Goal: Task Accomplishment & Management: Manage account settings

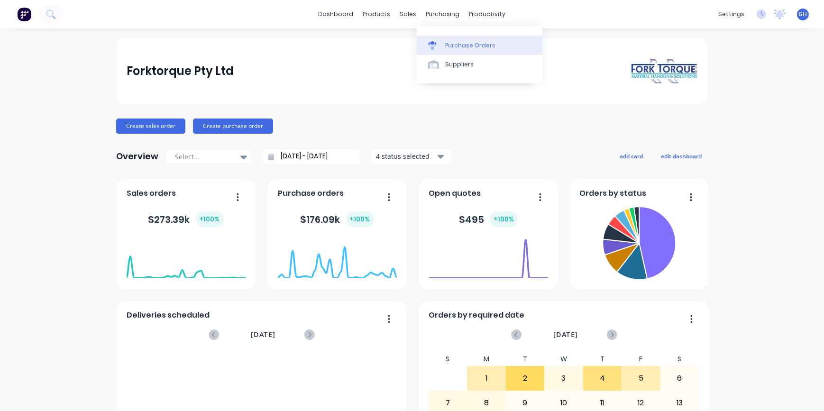
click at [462, 44] on div "Purchase Orders" at bounding box center [470, 45] width 50 height 9
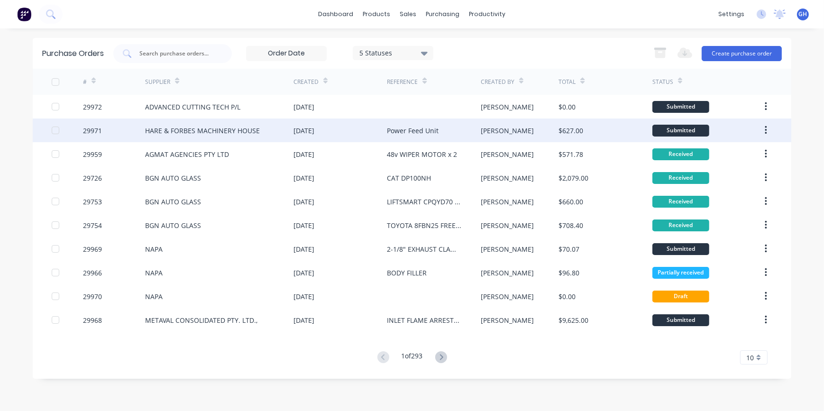
click at [650, 128] on div "$627.00" at bounding box center [604, 130] width 93 height 24
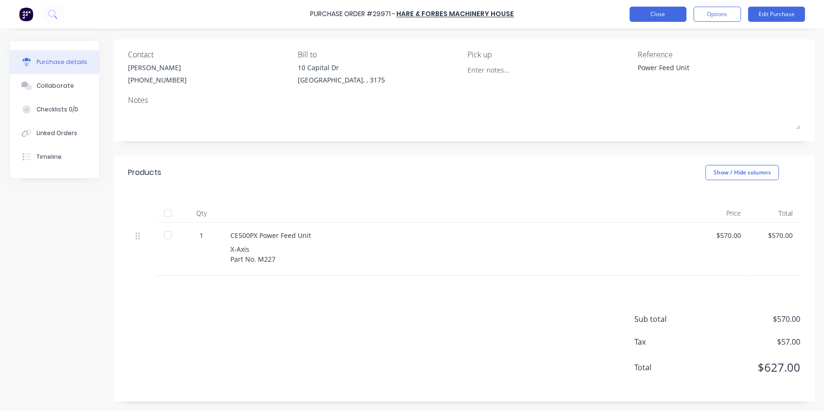
scroll to position [22, 0]
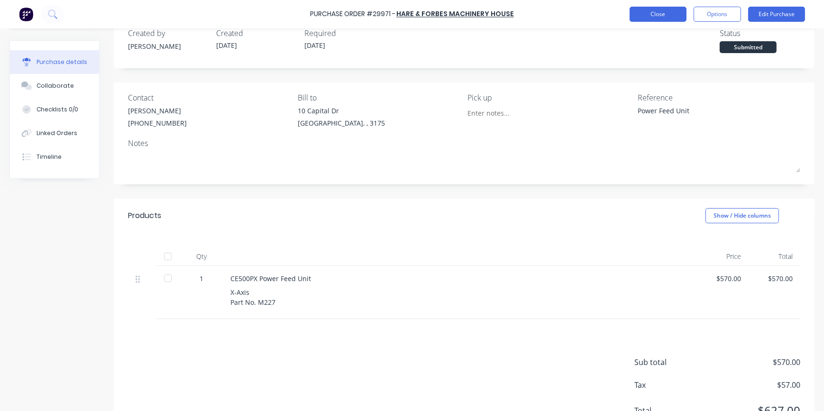
click at [663, 16] on button "Close" at bounding box center [657, 14] width 57 height 15
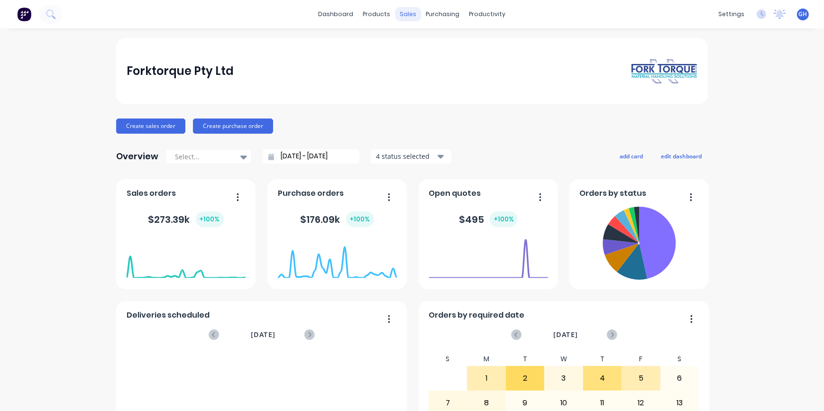
drag, startPoint x: 0, startPoint y: 0, endPoint x: 408, endPoint y: 13, distance: 408.7
click at [408, 13] on div "sales" at bounding box center [408, 14] width 26 height 14
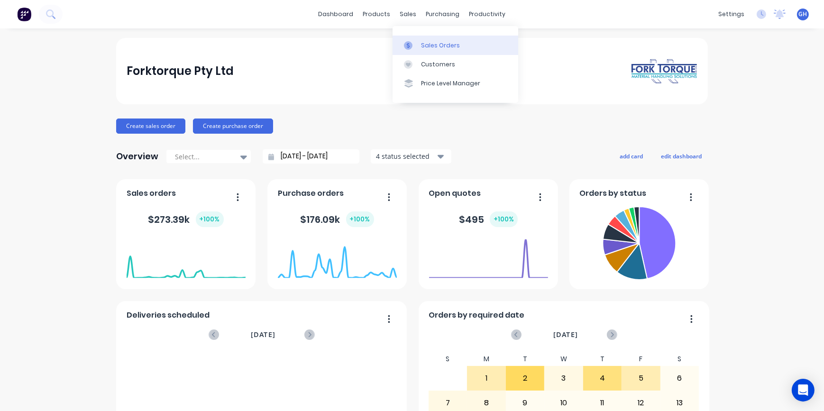
click at [439, 44] on div "Sales Orders" at bounding box center [440, 45] width 39 height 9
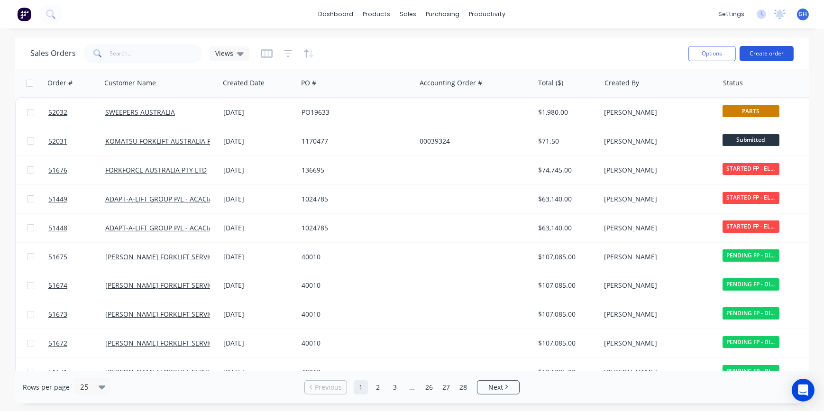
click at [764, 52] on button "Create order" at bounding box center [766, 53] width 54 height 15
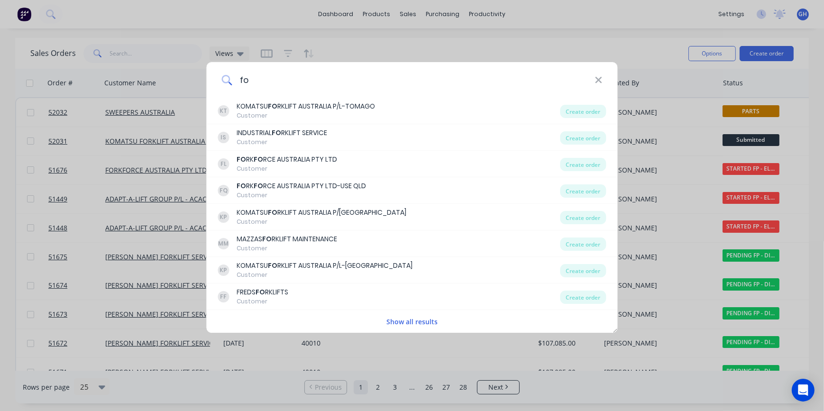
type input "f"
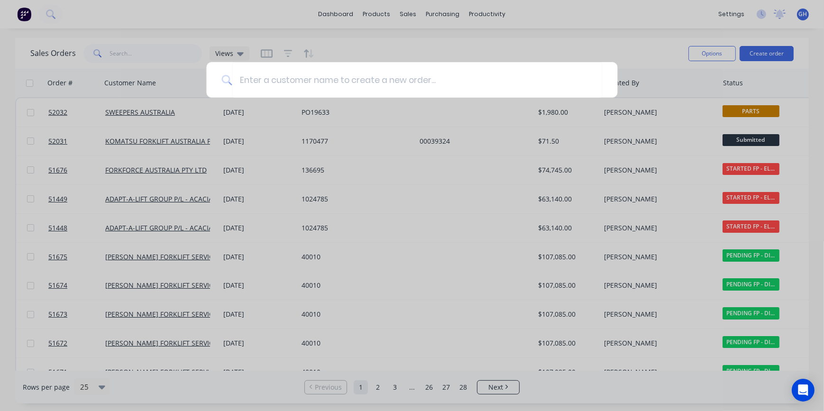
click at [644, 37] on div at bounding box center [412, 205] width 824 height 411
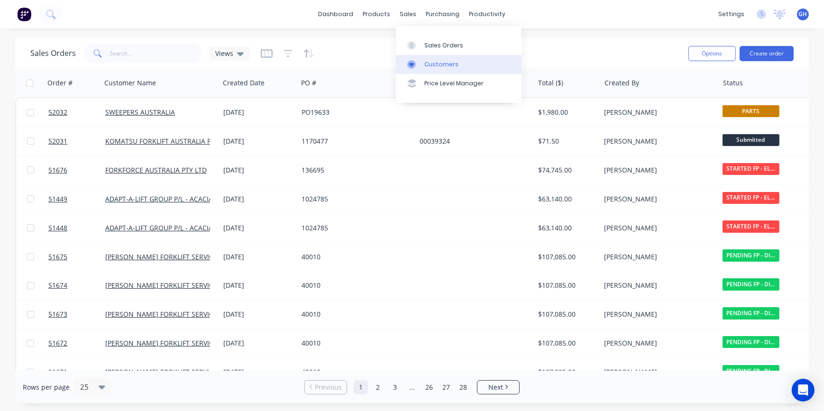
click at [438, 66] on div "Customers" at bounding box center [441, 64] width 34 height 9
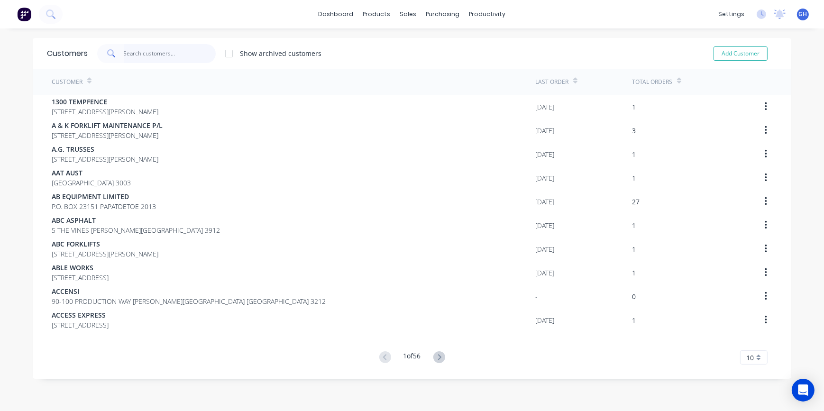
click at [137, 53] on input "text" at bounding box center [170, 53] width 92 height 19
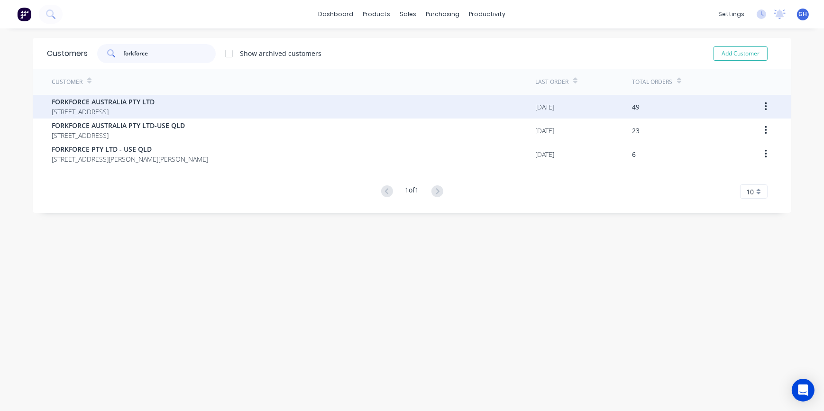
type input "forkforce"
click at [154, 109] on span "41 RADIUS DRIVE LARAPINTA Queensland Australia 4110" at bounding box center [103, 112] width 103 height 10
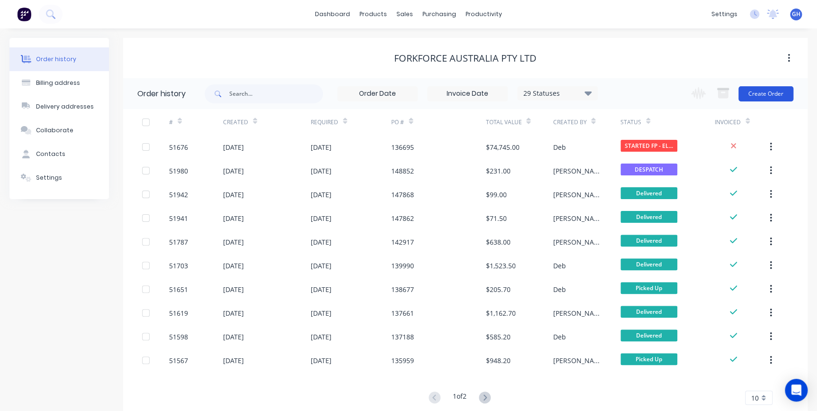
click at [758, 98] on button "Create Order" at bounding box center [766, 93] width 55 height 15
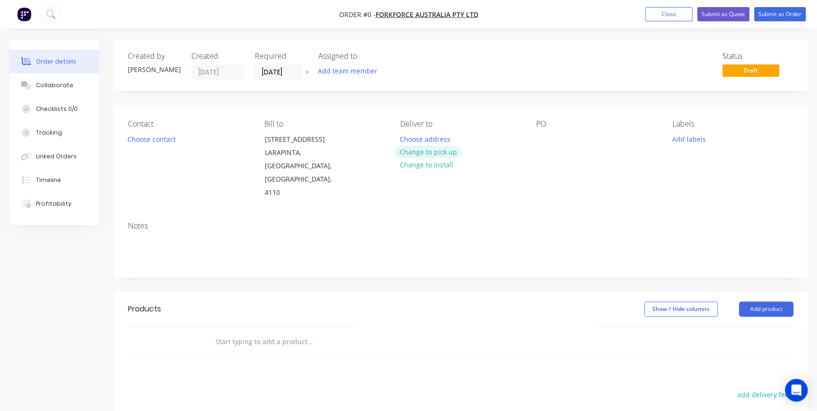
click at [433, 153] on button "Change to pick up" at bounding box center [428, 151] width 67 height 13
click at [687, 138] on button "Add labels" at bounding box center [689, 138] width 44 height 13
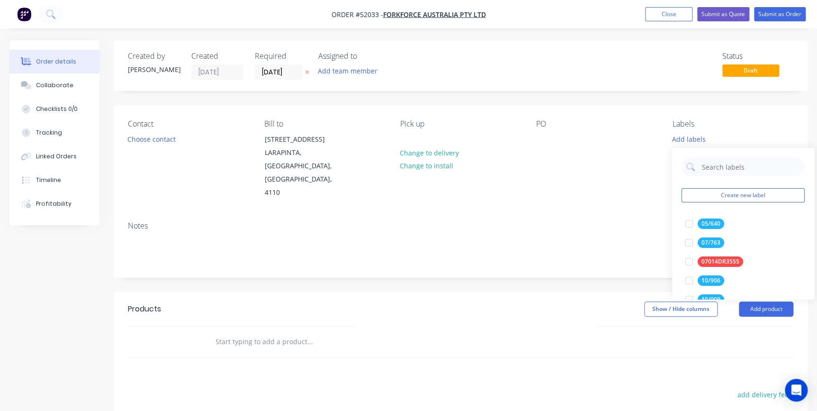
click at [636, 214] on div "Notes" at bounding box center [461, 246] width 694 height 64
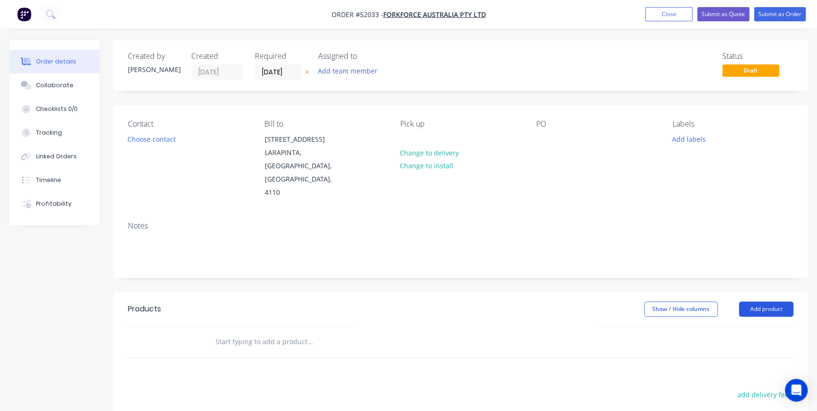
click at [772, 301] on button "Add product" at bounding box center [766, 308] width 54 height 15
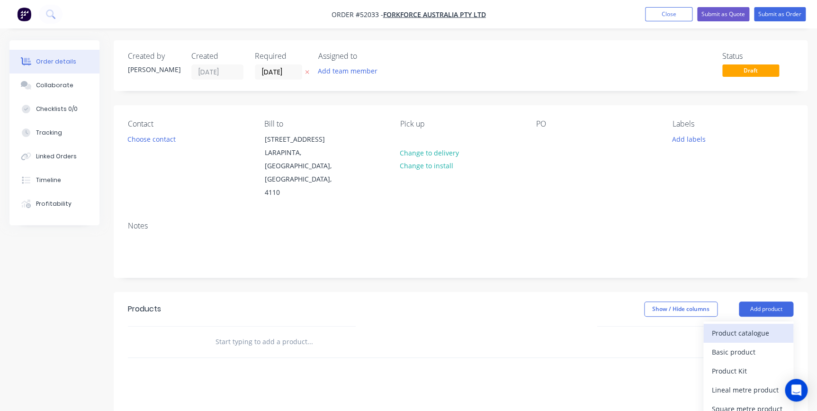
click at [745, 326] on div "Product catalogue" at bounding box center [748, 333] width 73 height 14
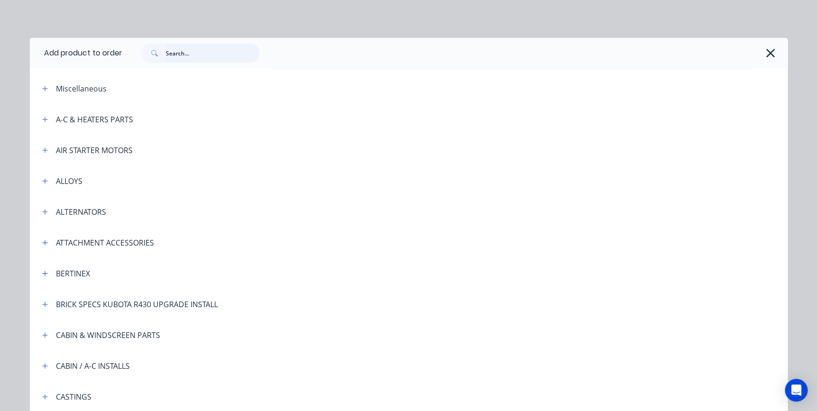
click at [170, 53] on input "text" at bounding box center [213, 53] width 94 height 19
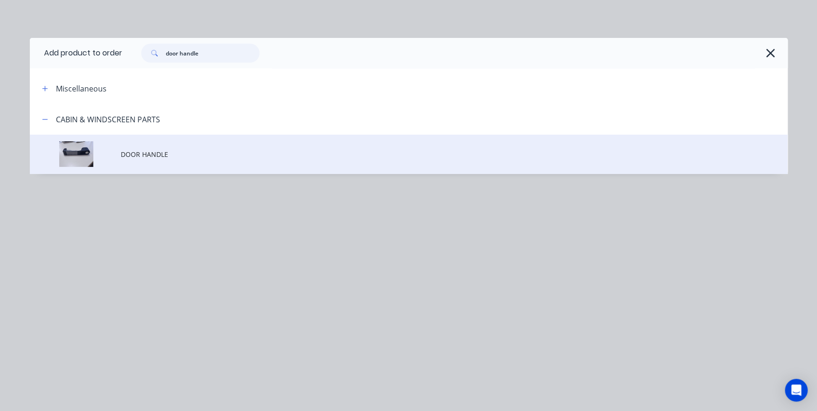
type input "door handle"
click at [137, 158] on span "DOOR HANDLE" at bounding box center [388, 154] width 534 height 10
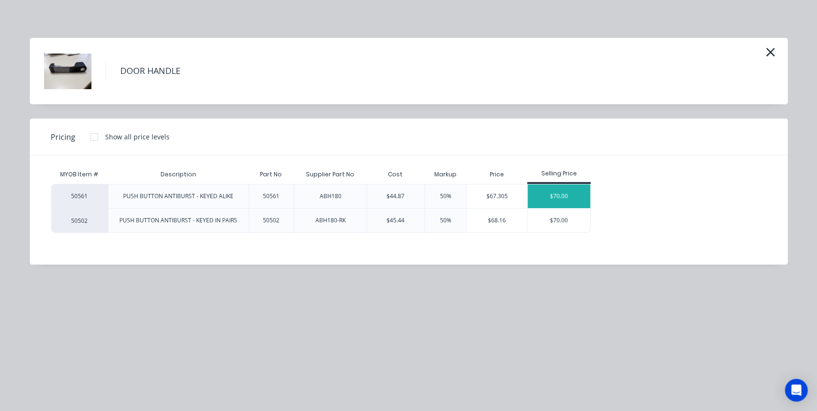
click at [559, 197] on div "$70.00" at bounding box center [559, 196] width 63 height 24
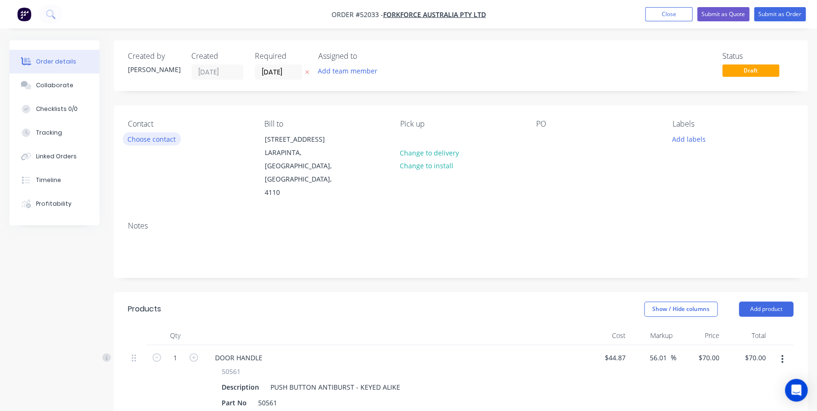
click at [144, 140] on button "Choose contact" at bounding box center [152, 138] width 58 height 13
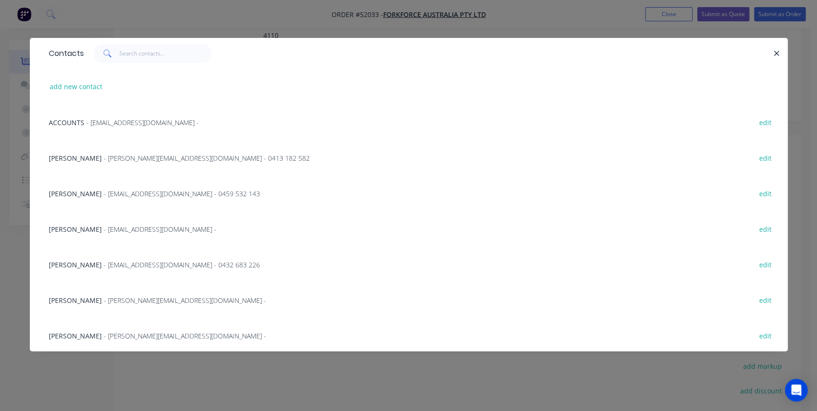
scroll to position [43, 0]
click at [110, 123] on span "- accountsp@forkforce.com -" at bounding box center [142, 122] width 113 height 9
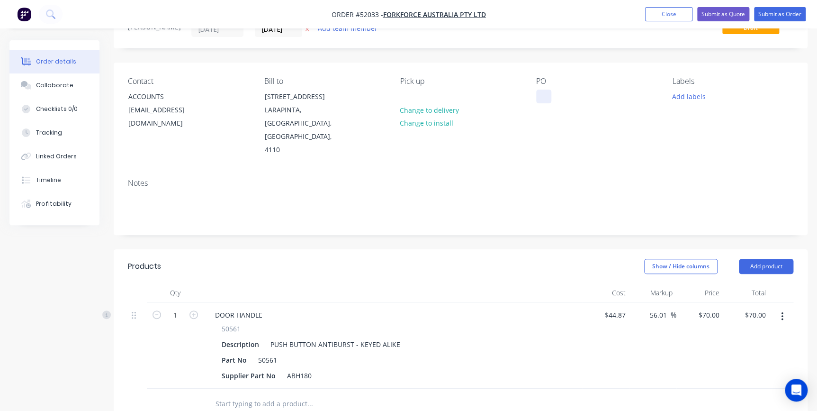
click at [545, 94] on div at bounding box center [543, 97] width 15 height 14
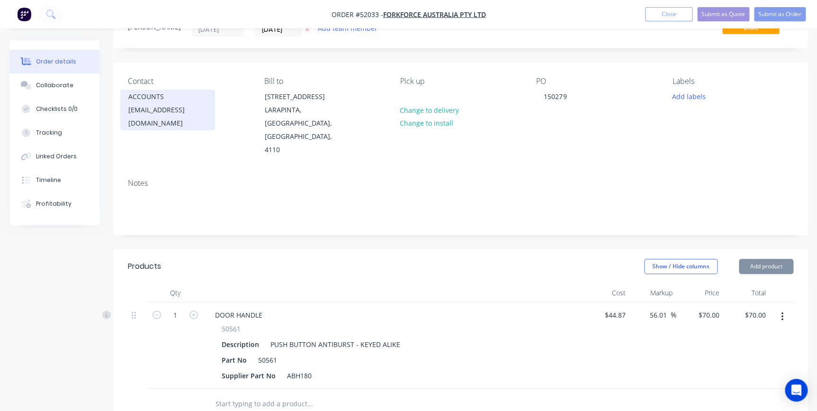
click at [138, 101] on div "ACCOUNTS" at bounding box center [167, 96] width 79 height 13
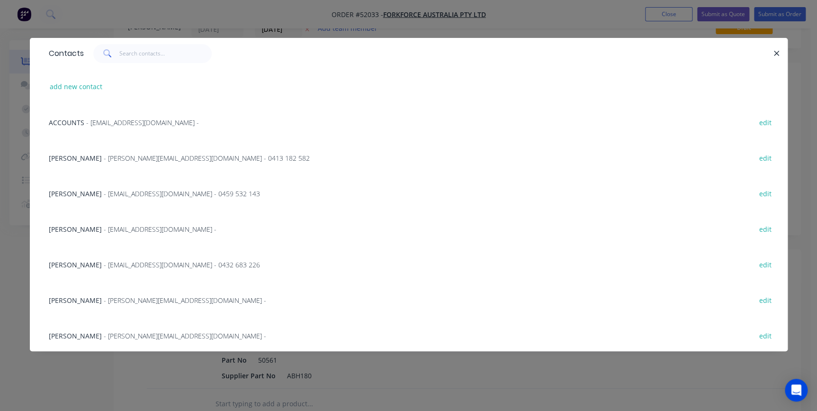
scroll to position [0, 0]
click at [101, 124] on span "- accountsp@forkforce.com -" at bounding box center [142, 122] width 113 height 9
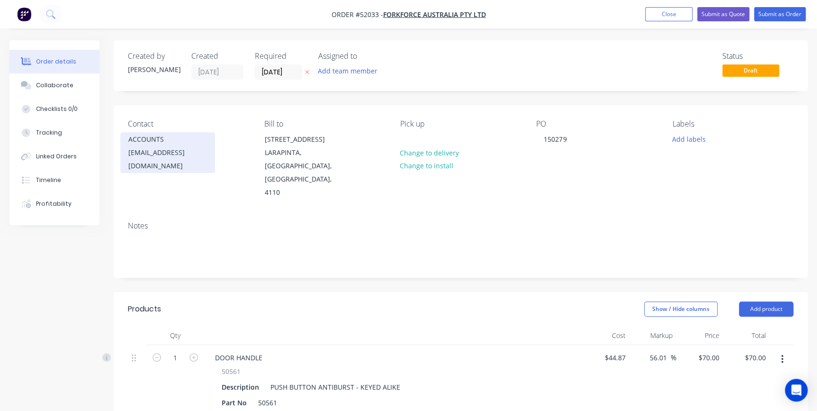
click at [142, 153] on div "accountsp@forkforce.com" at bounding box center [167, 159] width 79 height 27
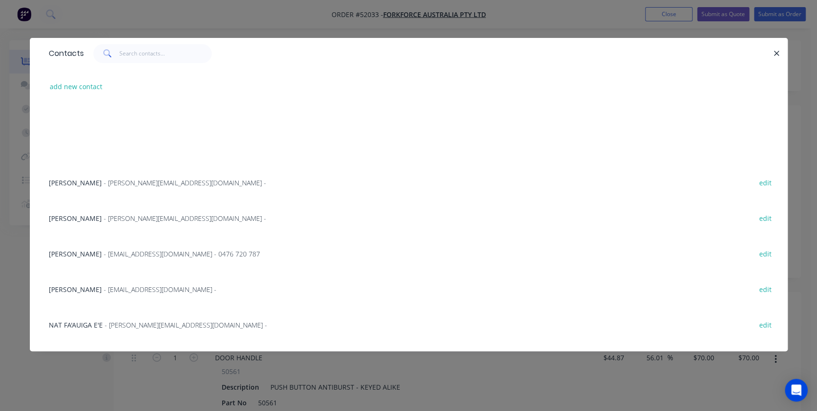
scroll to position [301, 0]
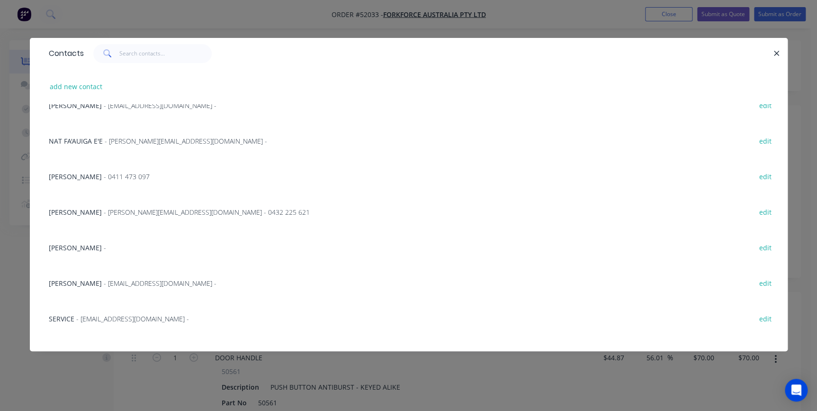
click at [69, 246] on span "BRENDAN" at bounding box center [75, 247] width 53 height 9
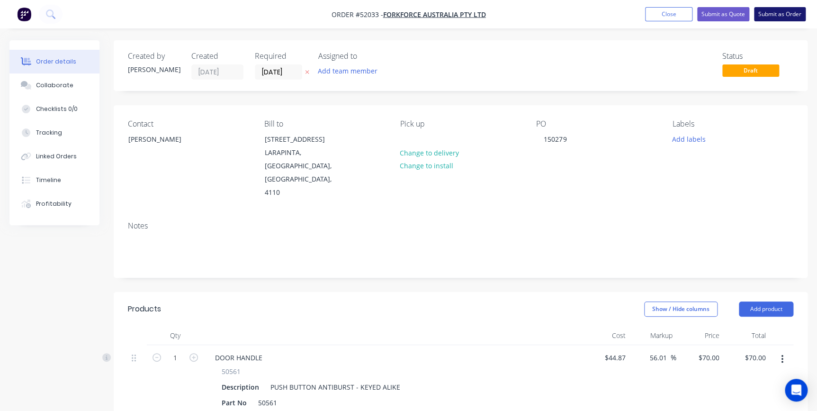
click at [779, 16] on button "Submit as Order" at bounding box center [780, 14] width 52 height 14
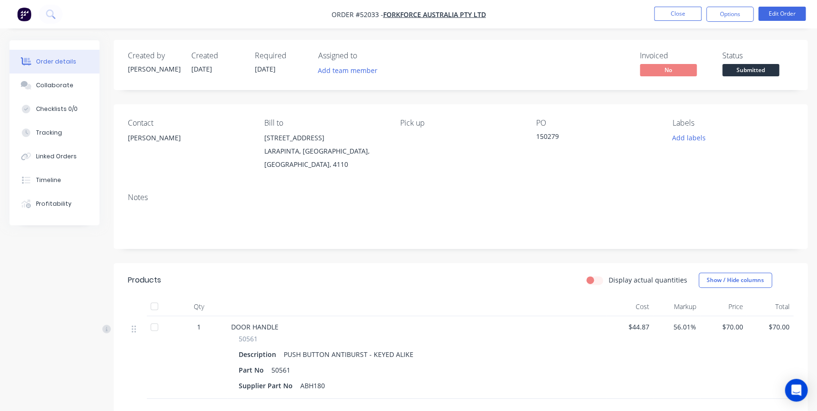
scroll to position [0, 0]
click at [751, 72] on span "Submitted" at bounding box center [751, 70] width 57 height 12
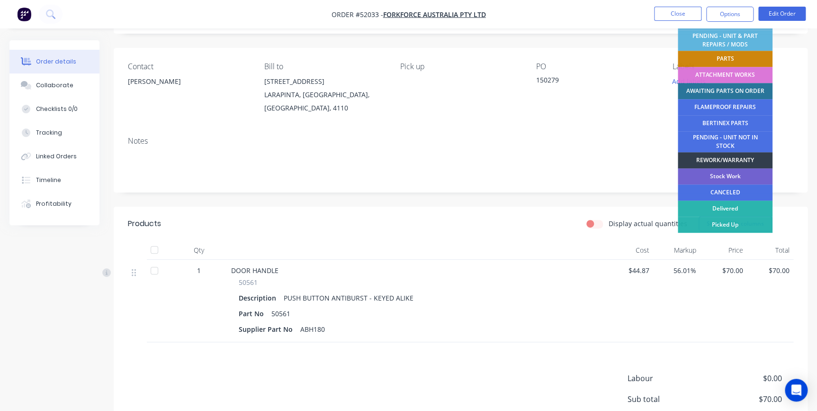
scroll to position [156, 0]
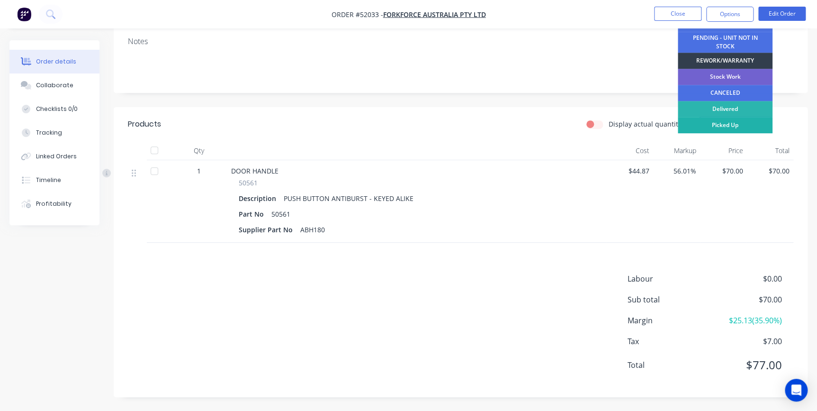
click at [725, 125] on div "Picked Up" at bounding box center [725, 125] width 95 height 16
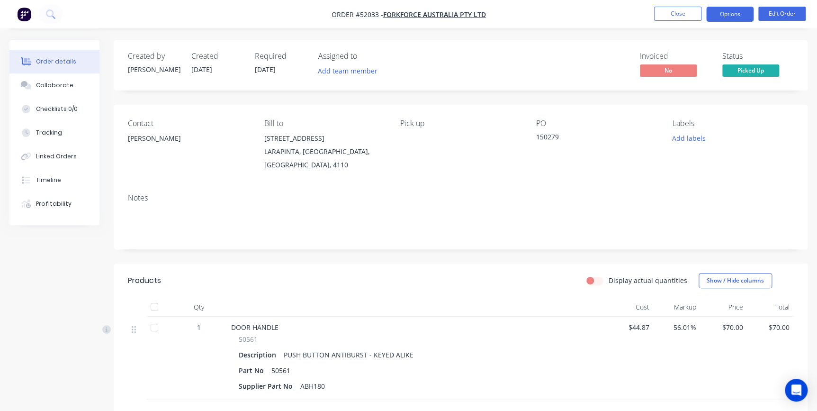
click at [730, 13] on button "Options" at bounding box center [730, 14] width 47 height 15
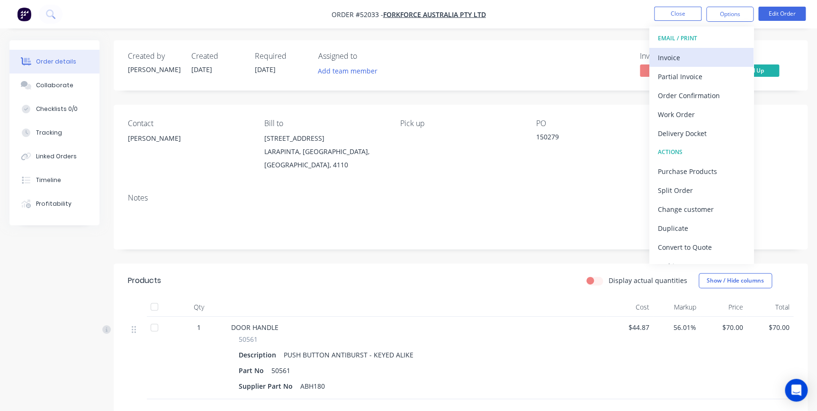
click at [675, 57] on div "Invoice" at bounding box center [701, 58] width 87 height 14
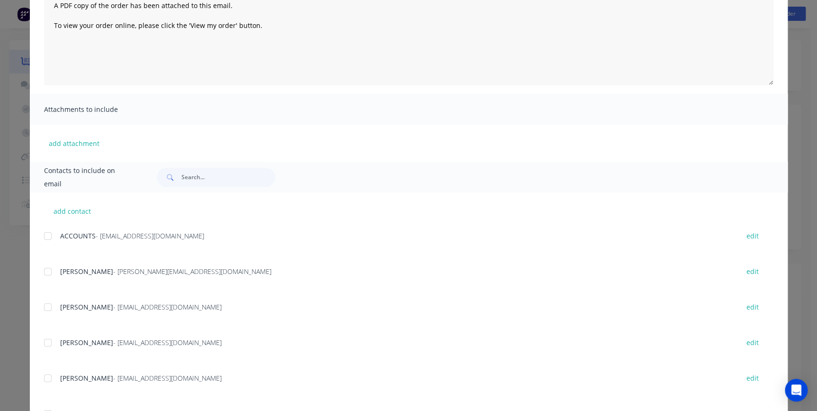
scroll to position [129, 0]
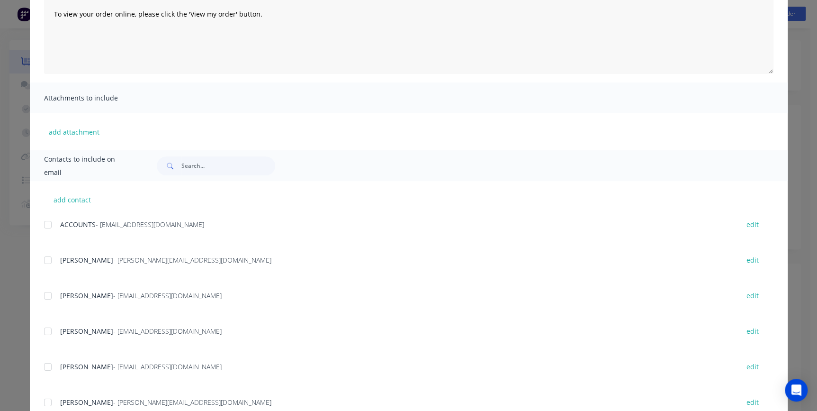
click at [40, 226] on div at bounding box center [47, 224] width 19 height 19
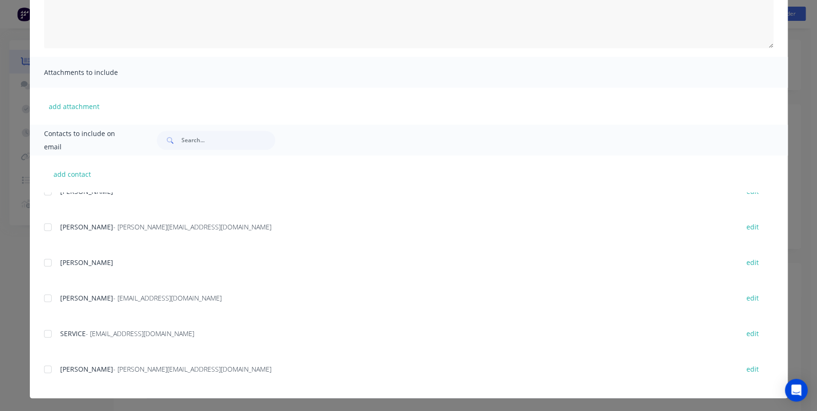
scroll to position [156, 0]
click at [43, 334] on div at bounding box center [47, 333] width 19 height 19
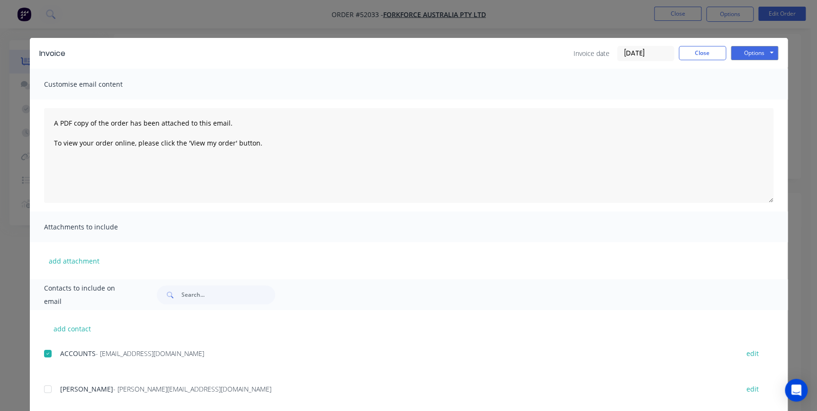
scroll to position [0, 0]
click at [763, 53] on button "Options" at bounding box center [754, 53] width 47 height 14
click at [749, 104] on button "Email" at bounding box center [761, 101] width 61 height 16
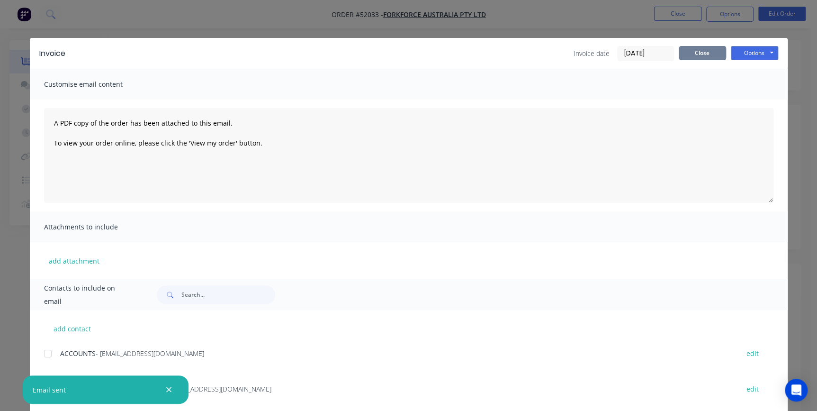
click at [709, 54] on button "Close" at bounding box center [702, 53] width 47 height 14
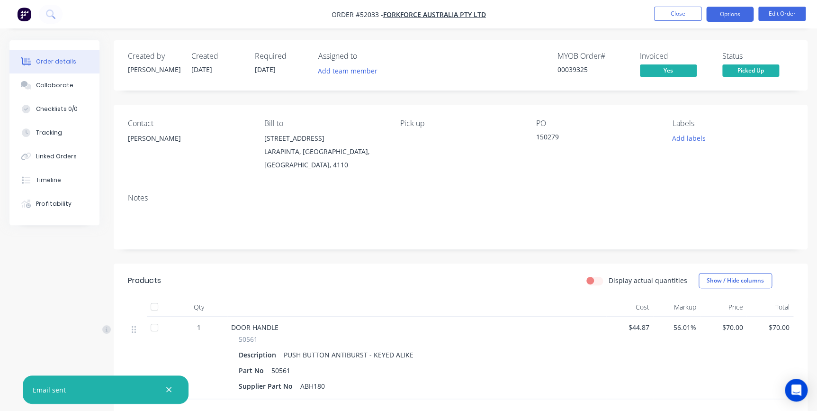
click at [732, 12] on button "Options" at bounding box center [730, 14] width 47 height 15
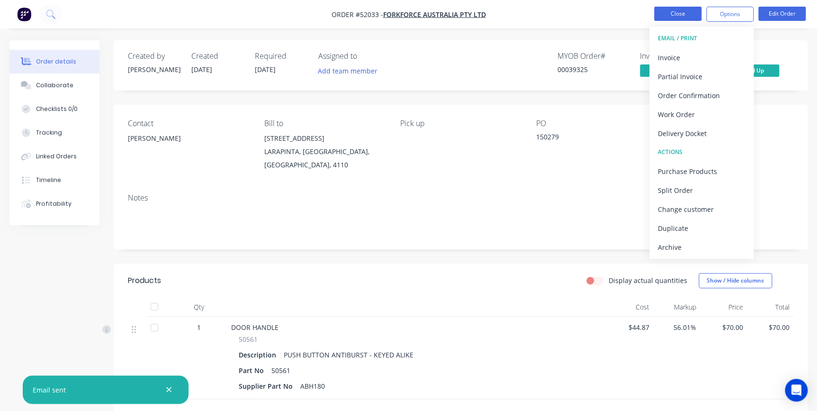
click at [686, 16] on button "Close" at bounding box center [677, 14] width 47 height 14
